Goal: Information Seeking & Learning: Understand process/instructions

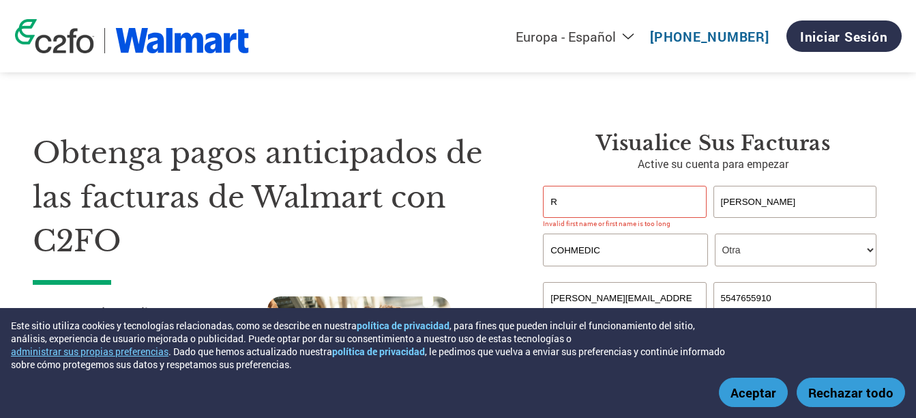
select select "es-ES"
select select "OTHER"
select select "Email"
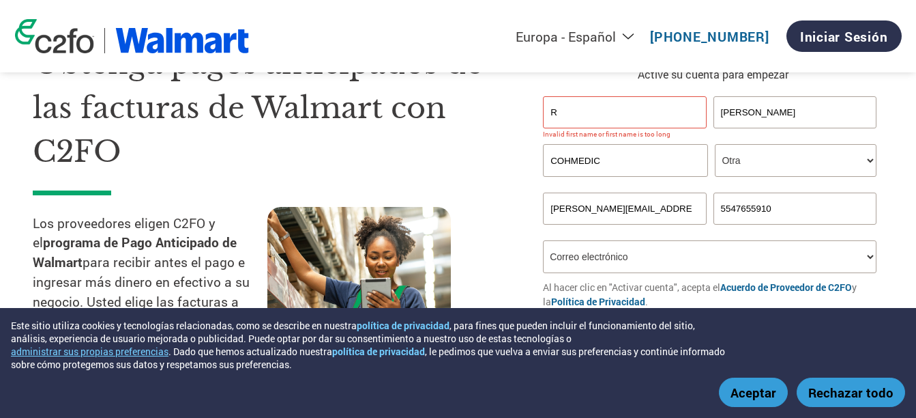
scroll to position [68, 0]
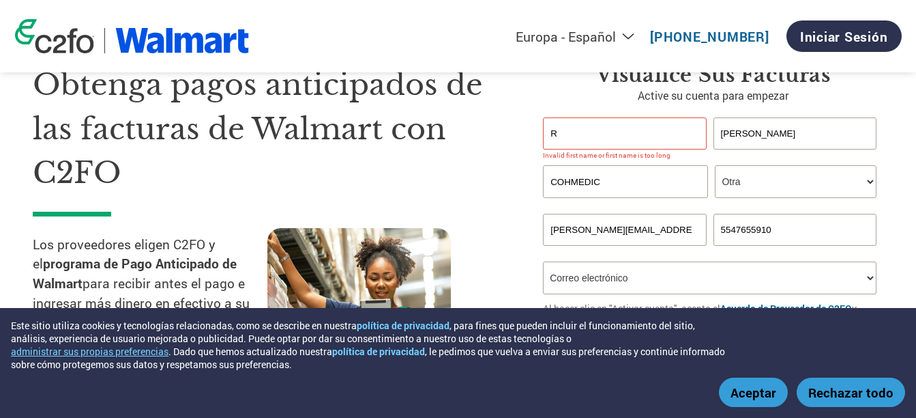
click at [862, 184] on select "Función* Director financiero Interventor Gestor de créditos Director de finanza…" at bounding box center [796, 181] width 162 height 33
click at [902, 144] on section "Obtenga pagos anticipados de las facturas de Walmart con C2FO Los proveedores e…" at bounding box center [458, 200] width 916 height 428
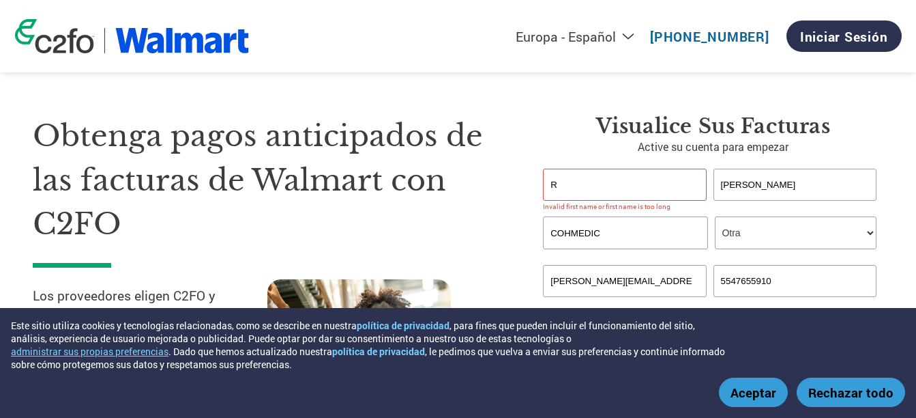
scroll to position [0, 0]
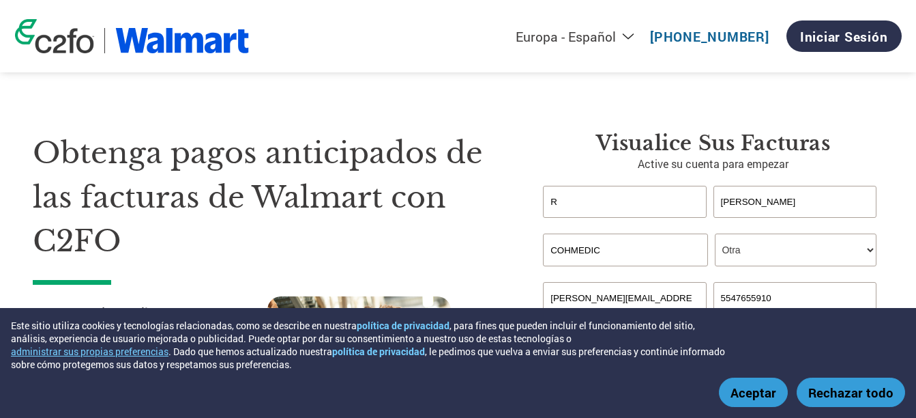
click at [598, 197] on input "R" at bounding box center [624, 202] width 163 height 32
click at [868, 154] on h3 "Visualice sus facturas" at bounding box center [713, 143] width 340 height 25
click at [877, 248] on div "COHMEDIC Función* Director financiero Interventor Gestor de créditos Director d…" at bounding box center [713, 249] width 340 height 33
click at [869, 250] on select "Función* Director financiero Interventor Gestor de créditos Director de finanza…" at bounding box center [796, 249] width 162 height 33
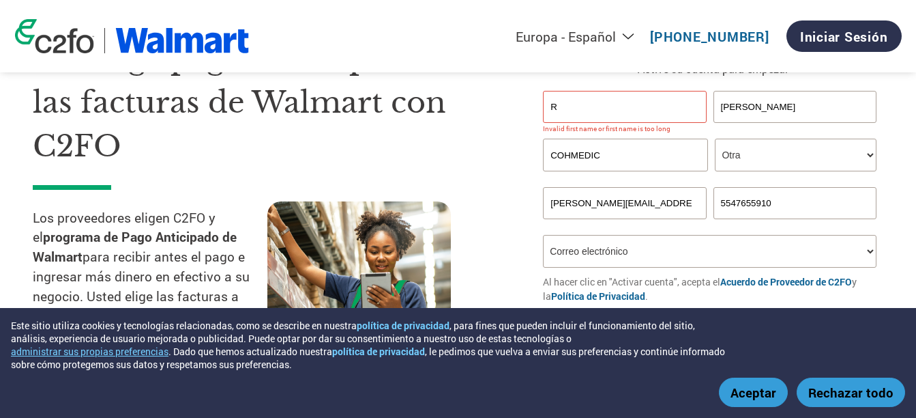
scroll to position [136, 0]
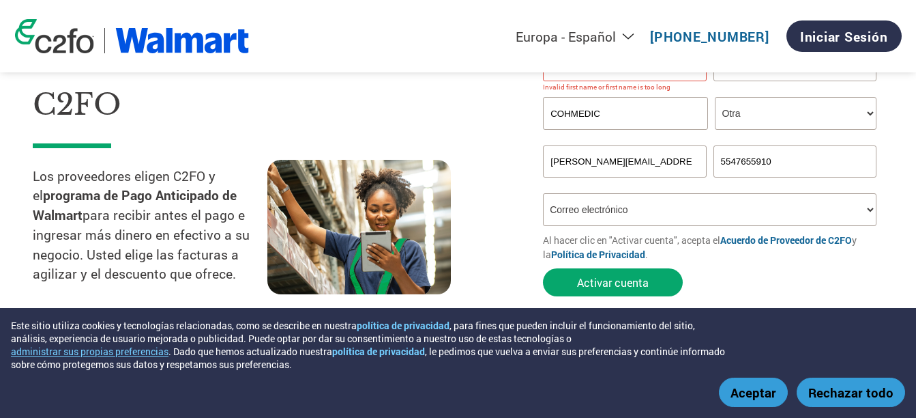
drag, startPoint x: 33, startPoint y: 173, endPoint x: 243, endPoint y: 271, distance: 231.3
click at [243, 271] on p "Los proveedores eligen C2FO y el programa de Pago Anticipado de Walmart para re…" at bounding box center [150, 225] width 235 height 118
copy p "Los proveedores eligen C2FO y el programa de Pago Anticipado de Walmart para re…"
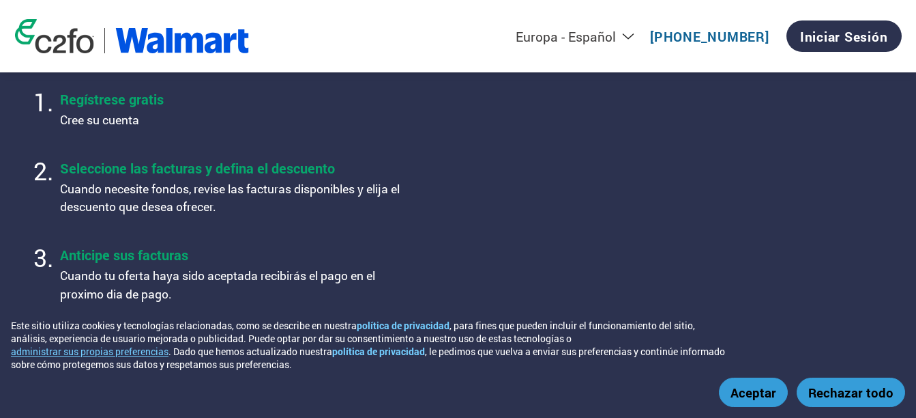
scroll to position [478, 0]
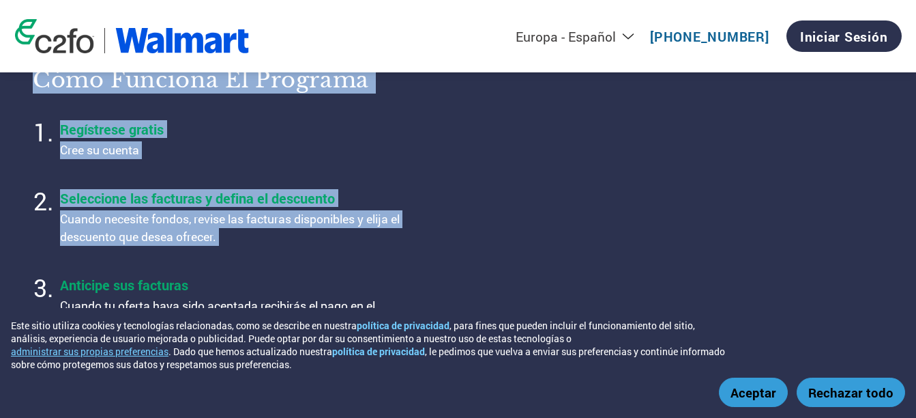
drag, startPoint x: 35, startPoint y: 80, endPoint x: 411, endPoint y: 300, distance: 435.7
click at [411, 300] on div "Cómo funciona el programa Regístrese gratis Cree su cuenta Seleccione las factu…" at bounding box center [254, 200] width 443 height 302
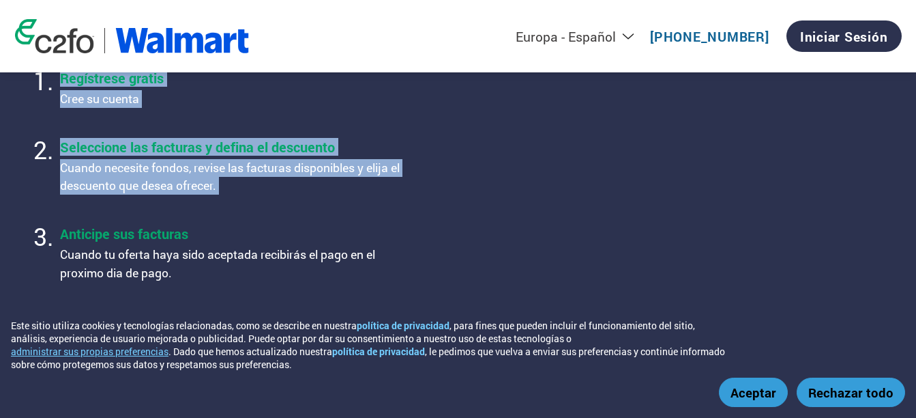
scroll to position [570, 0]
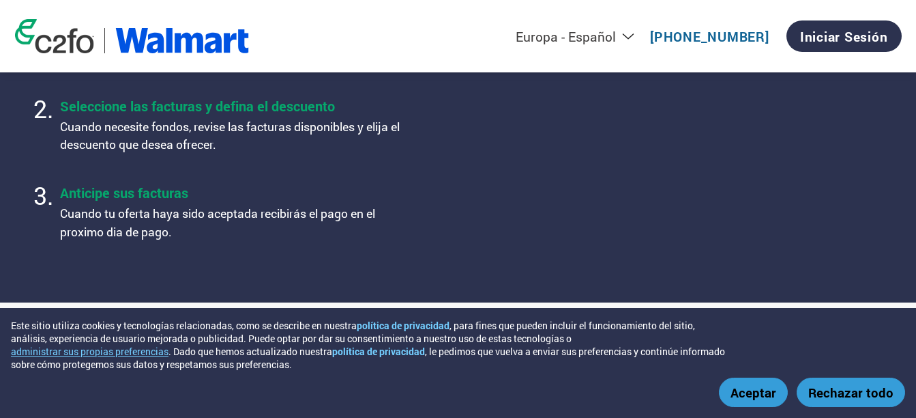
click at [149, 187] on h4 "Anticipe sus facturas" at bounding box center [230, 193] width 341 height 18
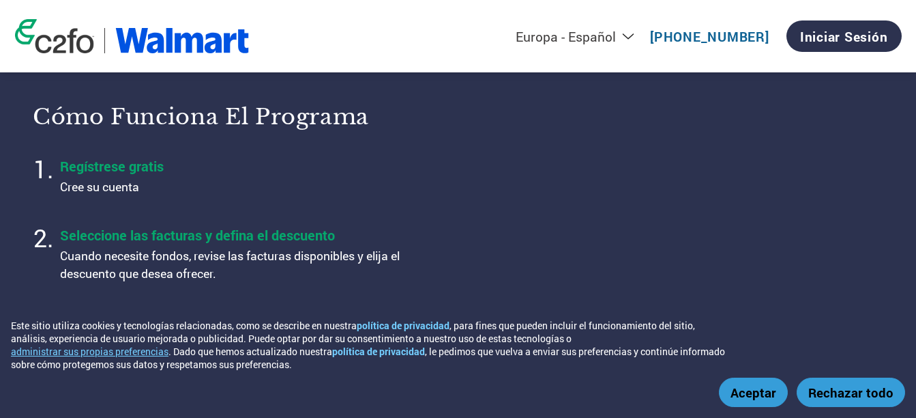
scroll to position [433, 0]
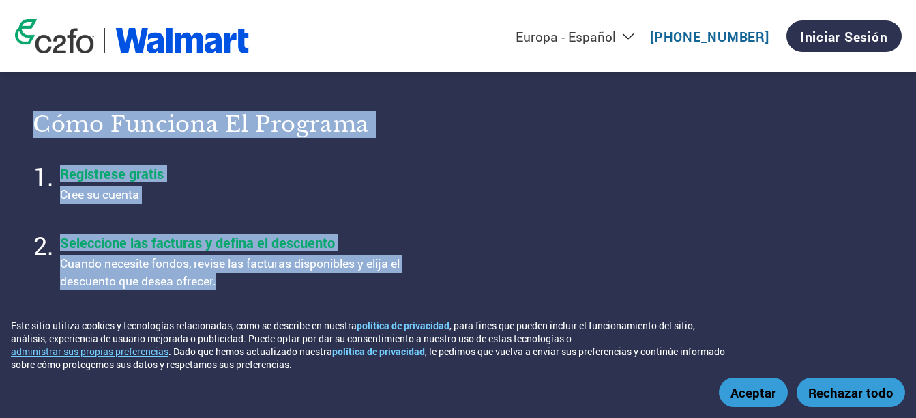
drag, startPoint x: 35, startPoint y: 120, endPoint x: 239, endPoint y: 280, distance: 259.0
click at [239, 280] on div "Cómo funciona el programa Regístrese gratis Cree su cuenta Seleccione las factu…" at bounding box center [254, 244] width 443 height 302
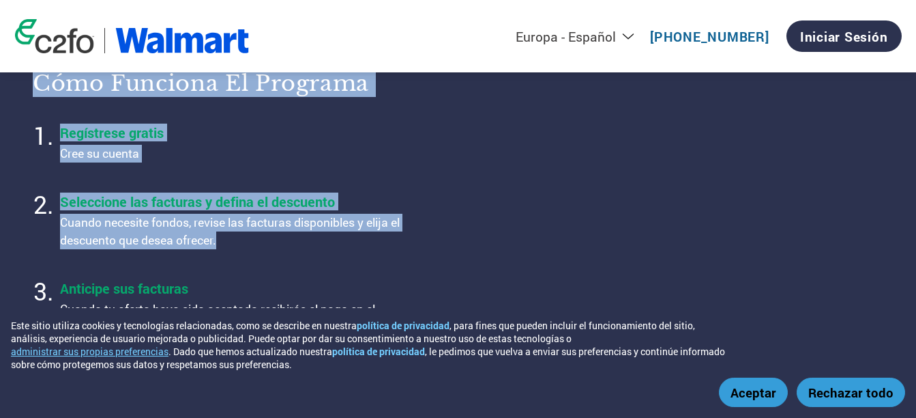
scroll to position [489, 0]
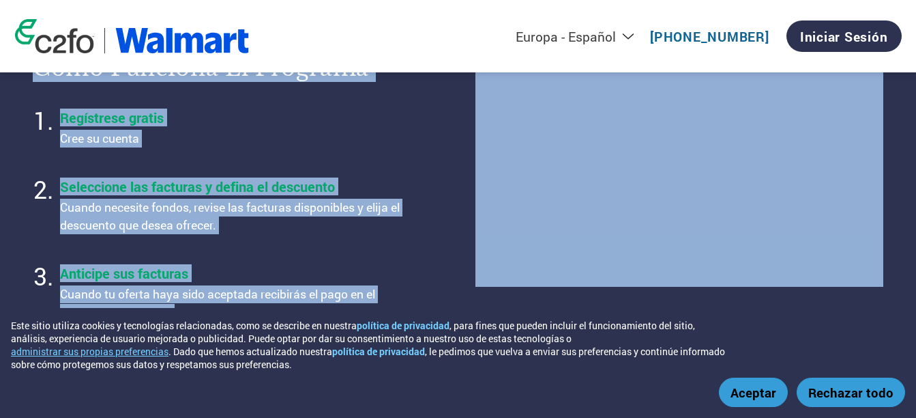
copy div "Cómo funciona el programa Regístrese gratis Cree su cuenta Seleccione las factu…"
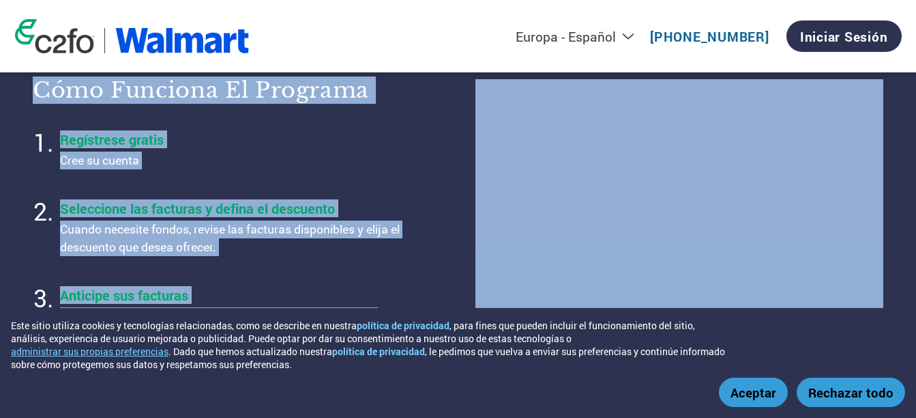
scroll to position [443, 0]
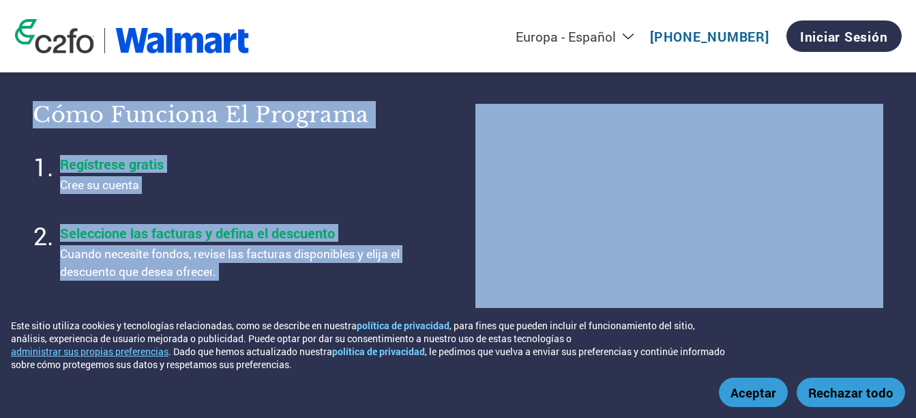
copy div "Cómo funciona el programa Regístrese gratis Cree su cuenta Seleccione las factu…"
